Goal: Information Seeking & Learning: Learn about a topic

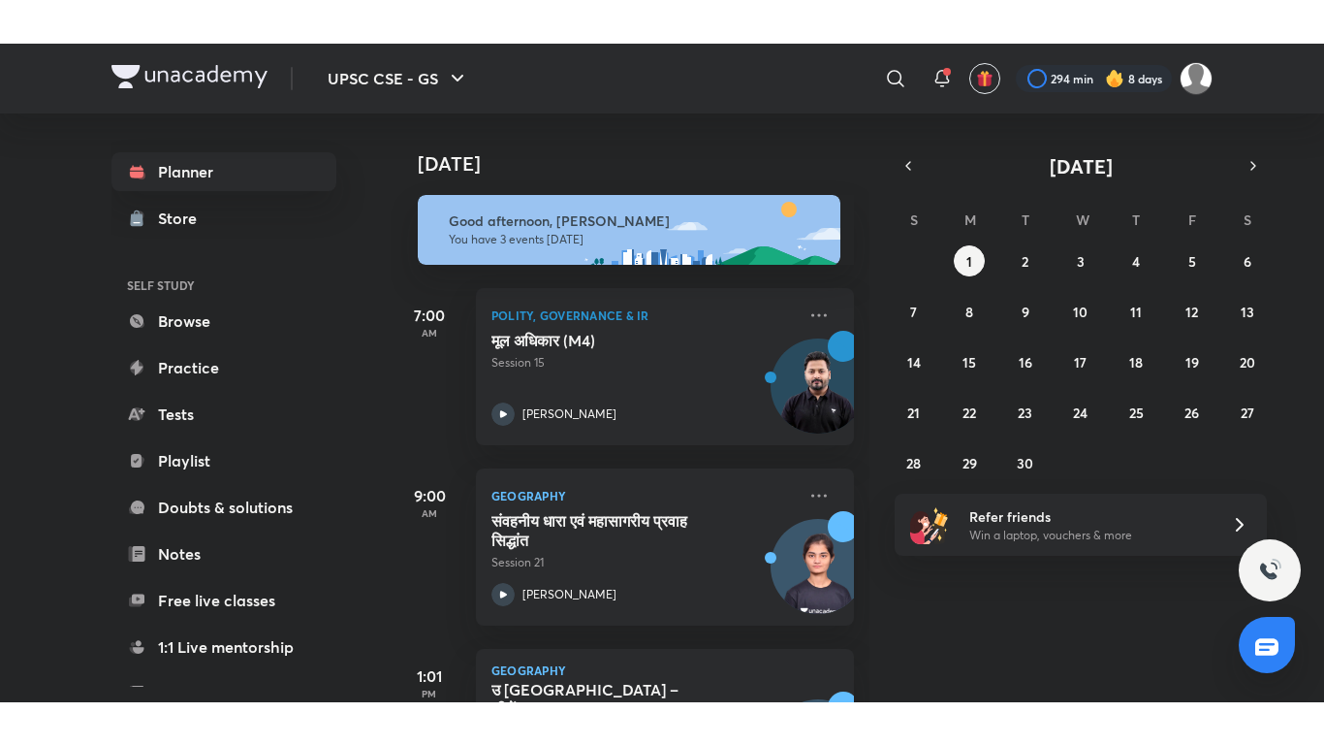
scroll to position [134, 0]
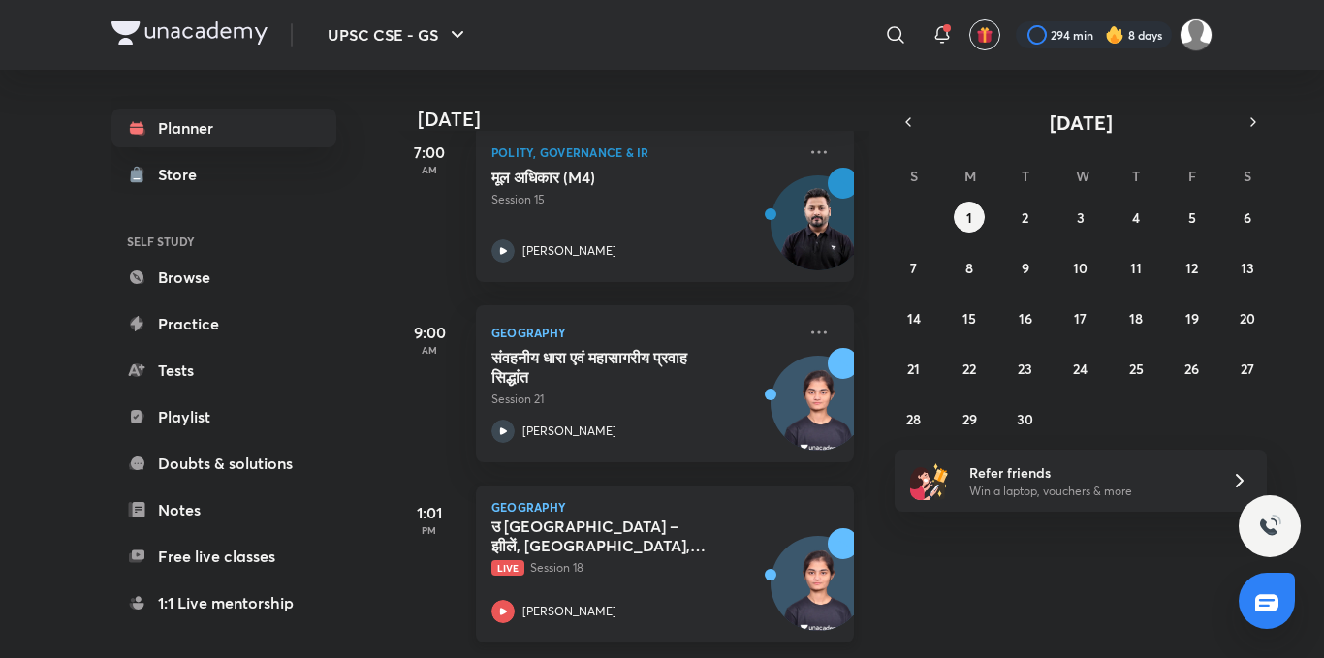
click at [514, 600] on icon at bounding box center [503, 611] width 23 height 23
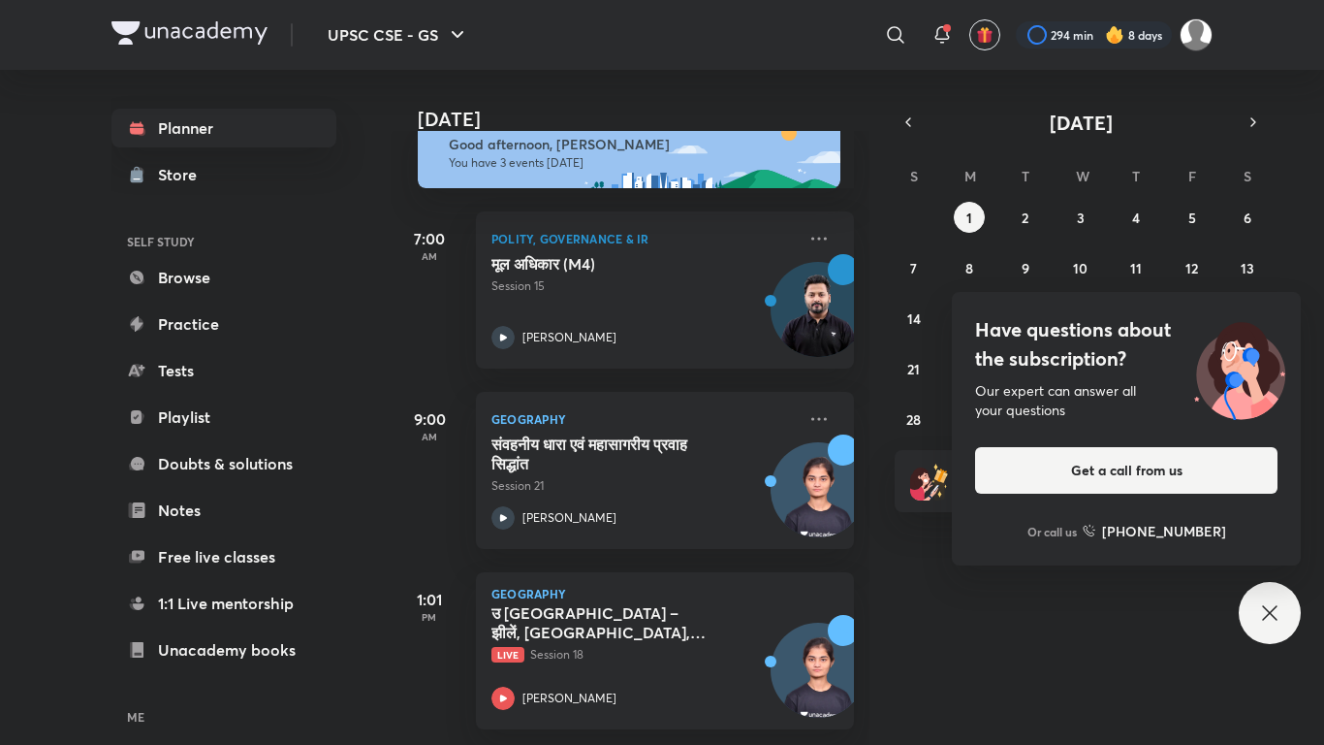
scroll to position [48, 0]
